Goal: Task Accomplishment & Management: Use online tool/utility

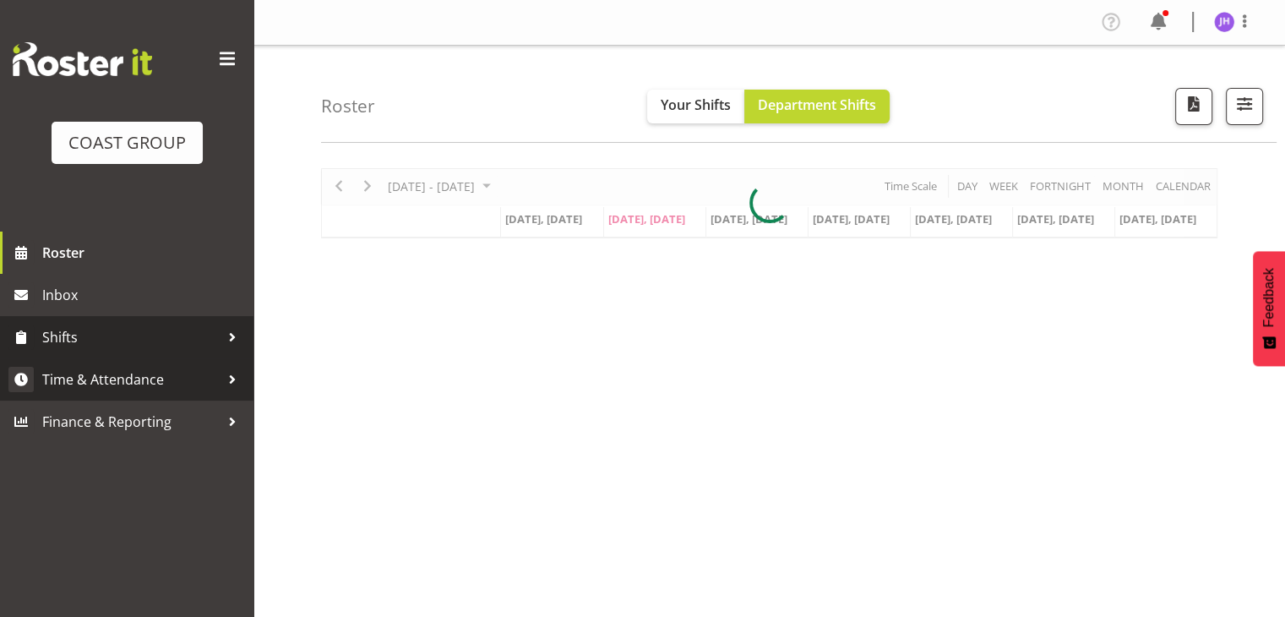
click at [133, 392] on link "Time & Attendance" at bounding box center [126, 379] width 253 height 42
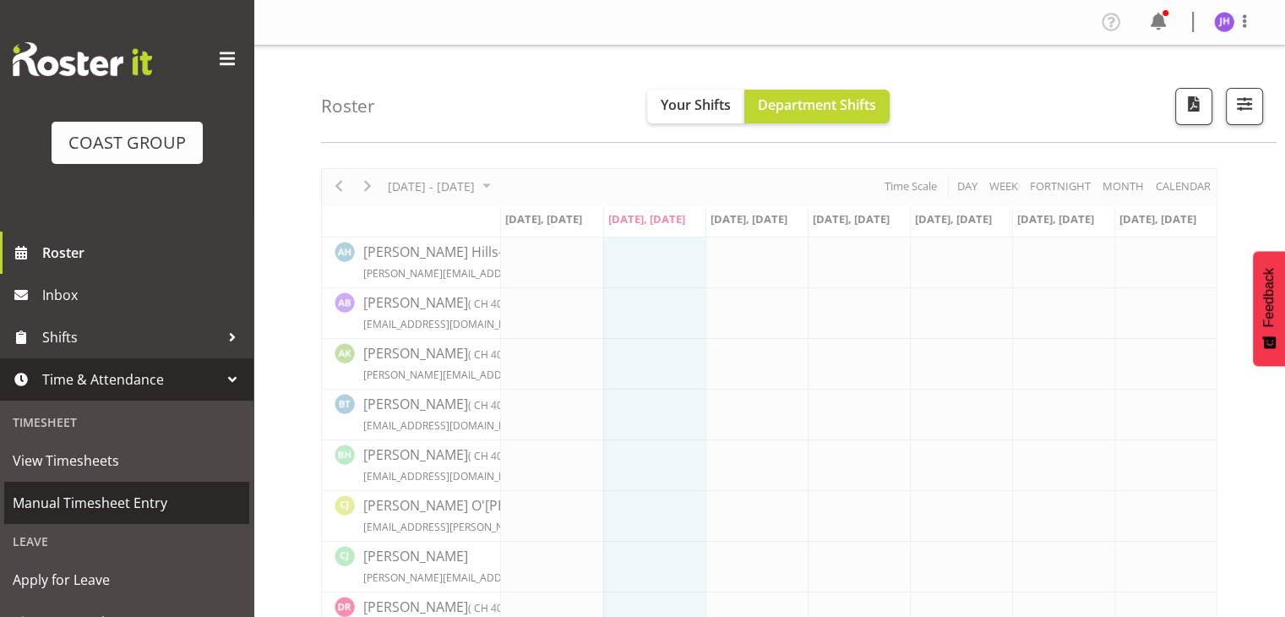
click at [166, 510] on span "Manual Timesheet Entry" at bounding box center [127, 502] width 228 height 25
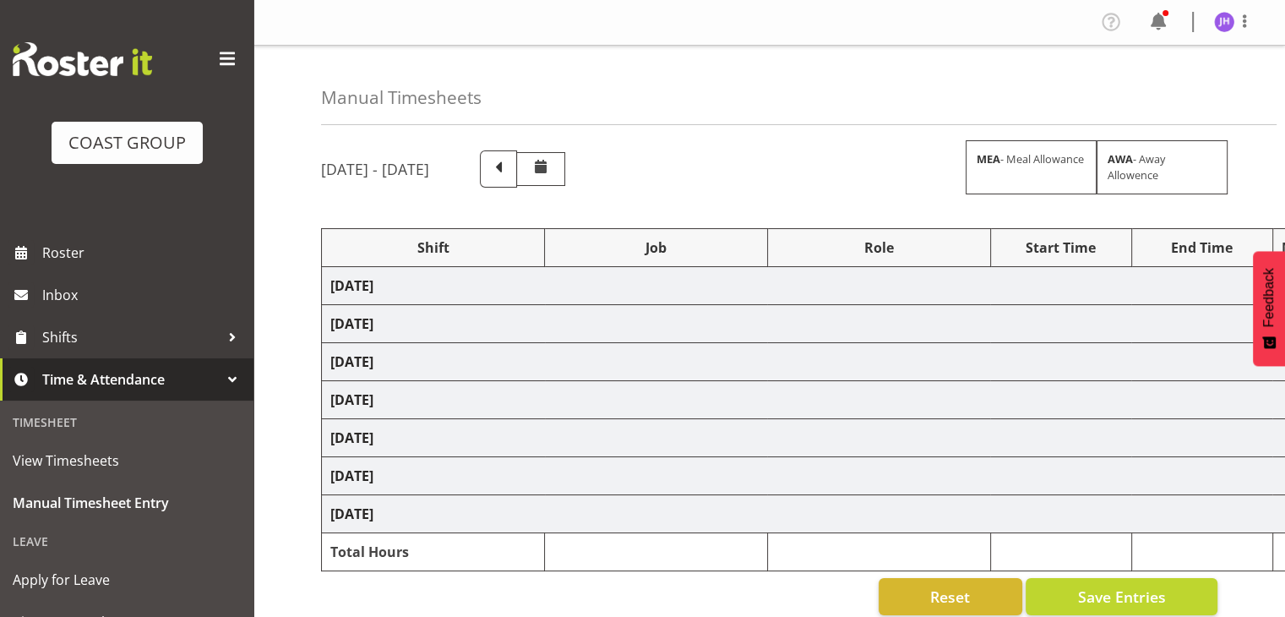
select select "1512"
select select "624"
select select "1512"
select select "624"
select select "1512"
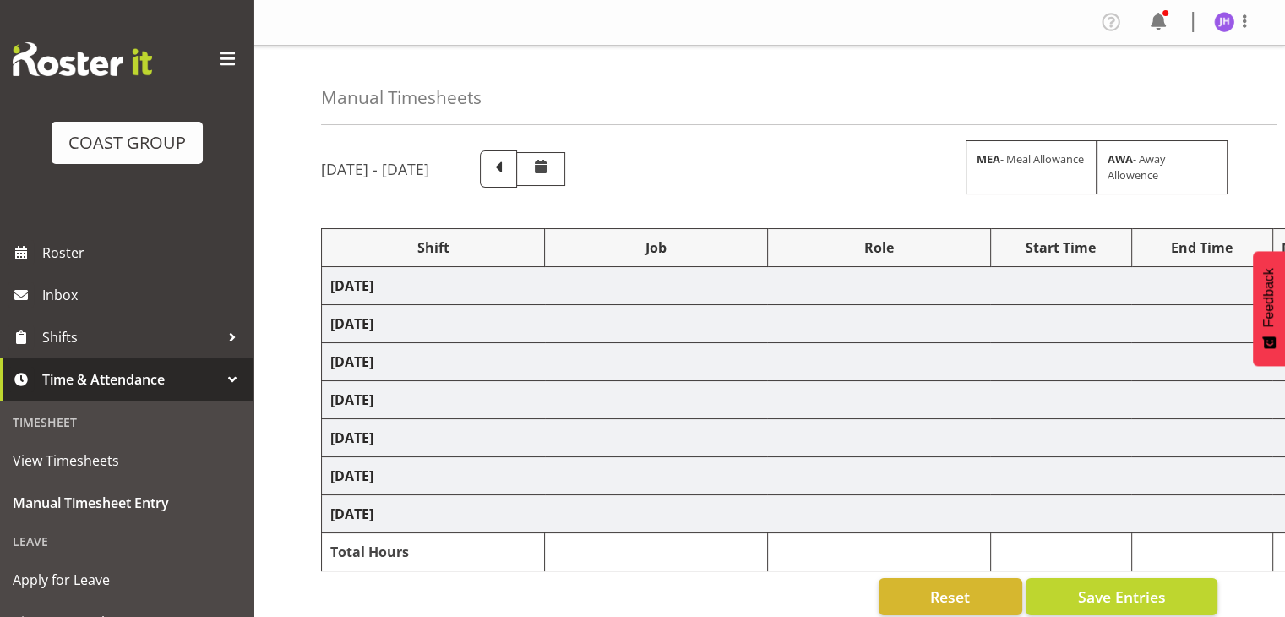
select select "624"
select select "1512"
select select "624"
select select "1512"
select select "624"
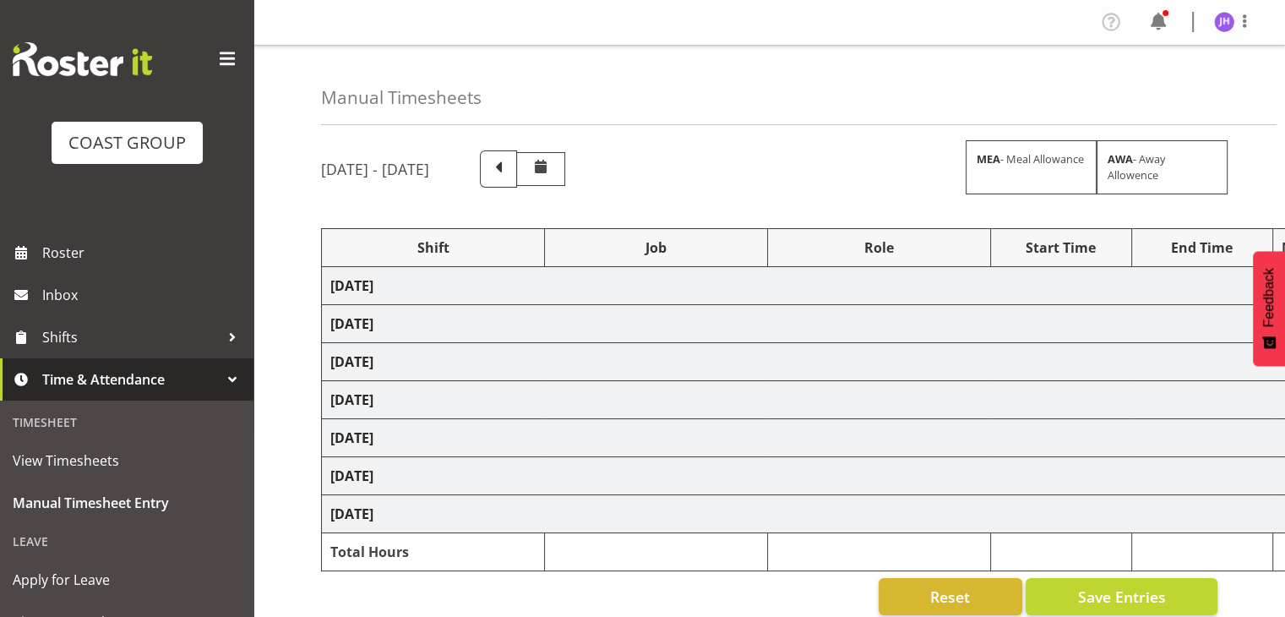
select select "1512"
select select "624"
select select "1512"
select select "624"
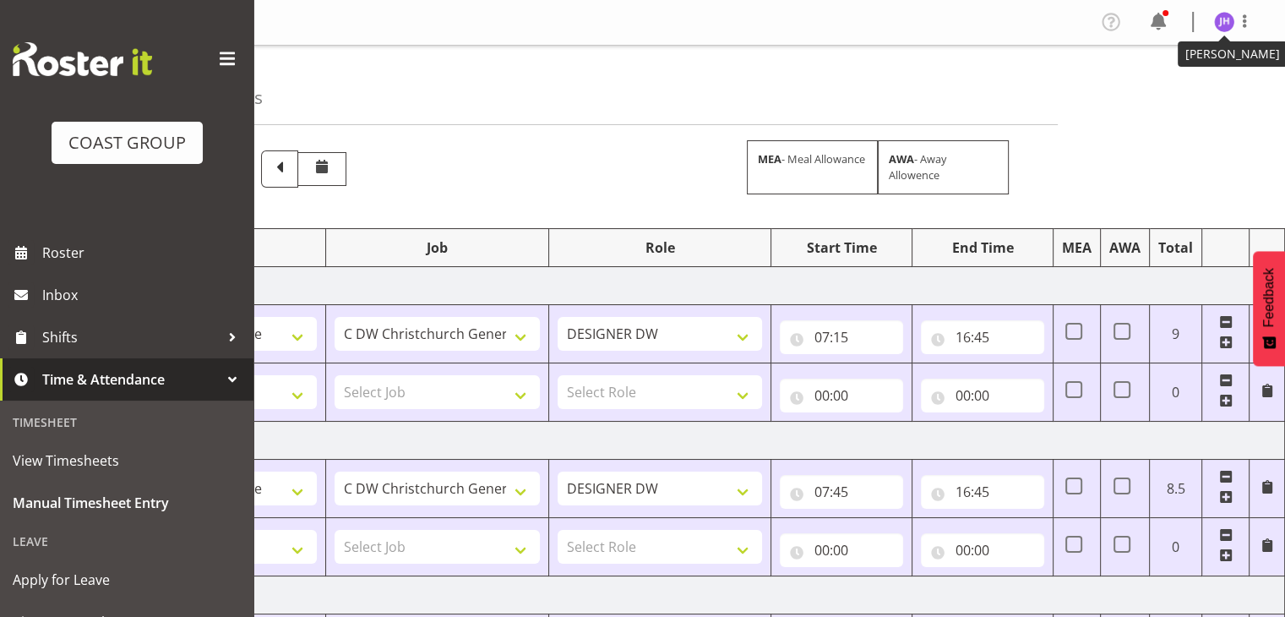
click at [1223, 22] on img at bounding box center [1224, 22] width 20 height 20
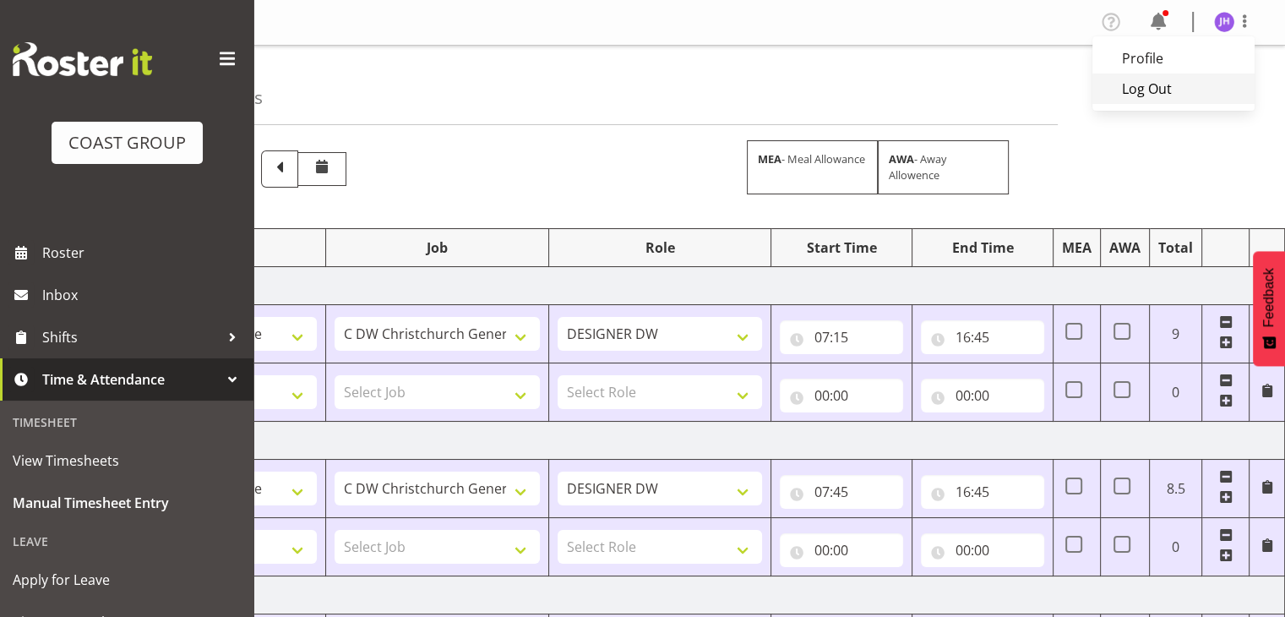
click at [1152, 93] on link "Log Out" at bounding box center [1173, 88] width 162 height 30
